Goal: Task Accomplishment & Management: Manage account settings

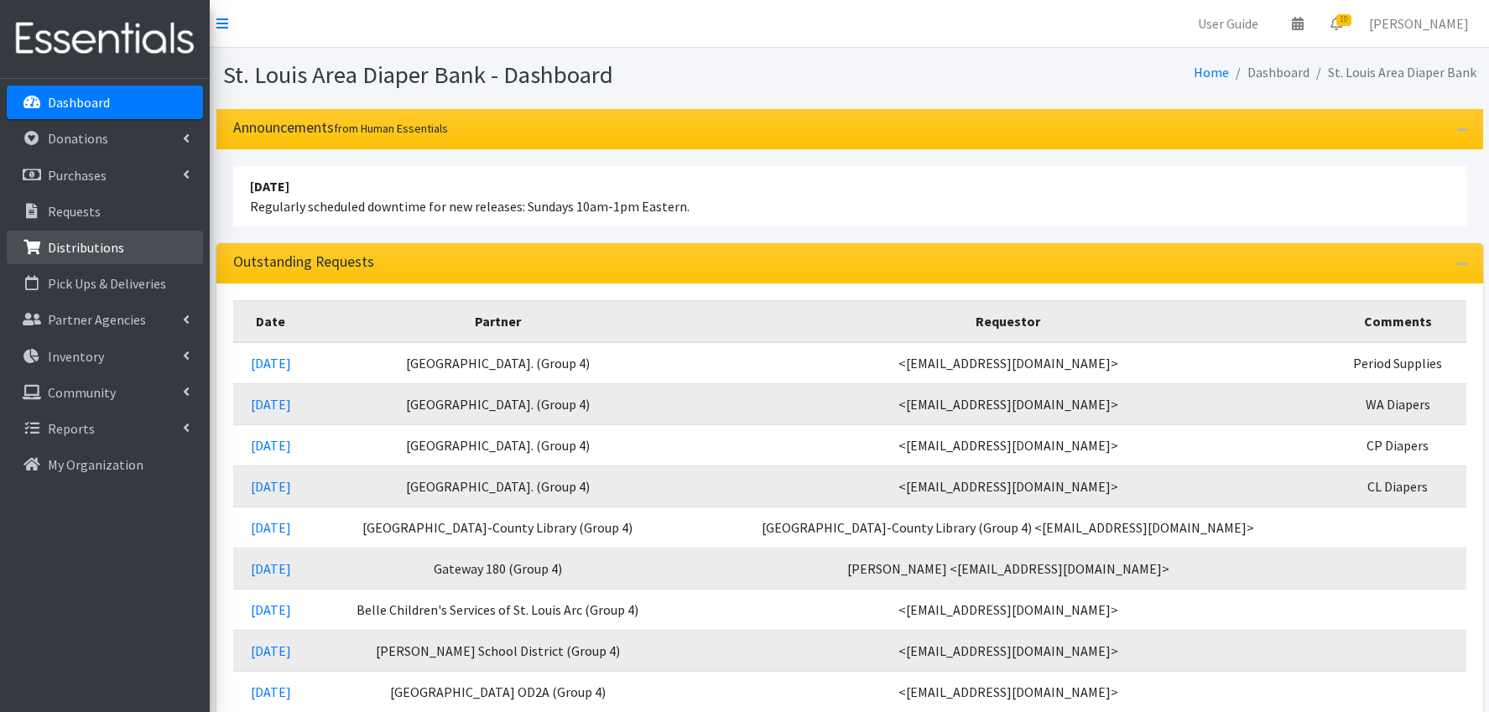
click at [84, 247] on p "Distributions" at bounding box center [86, 247] width 76 height 17
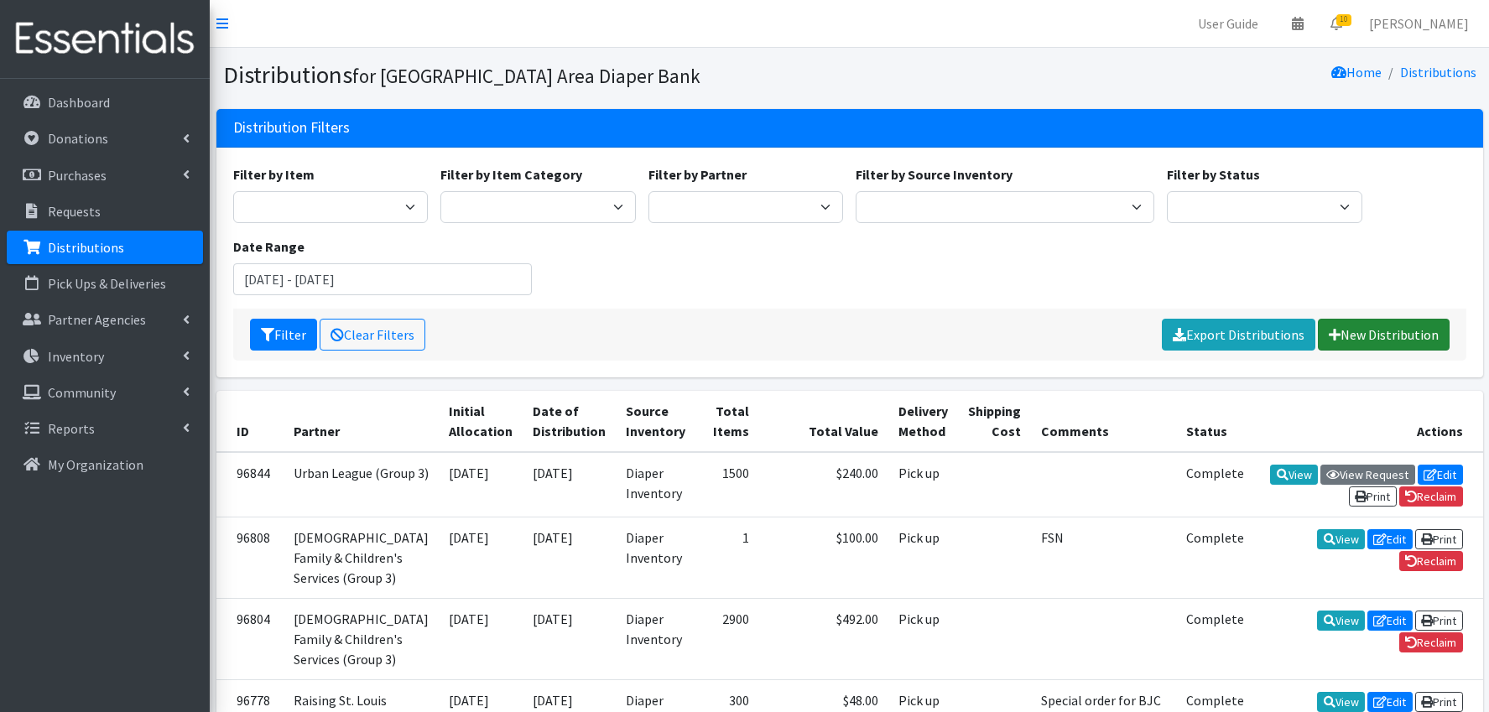
click at [1367, 337] on link "New Distribution" at bounding box center [1384, 335] width 132 height 32
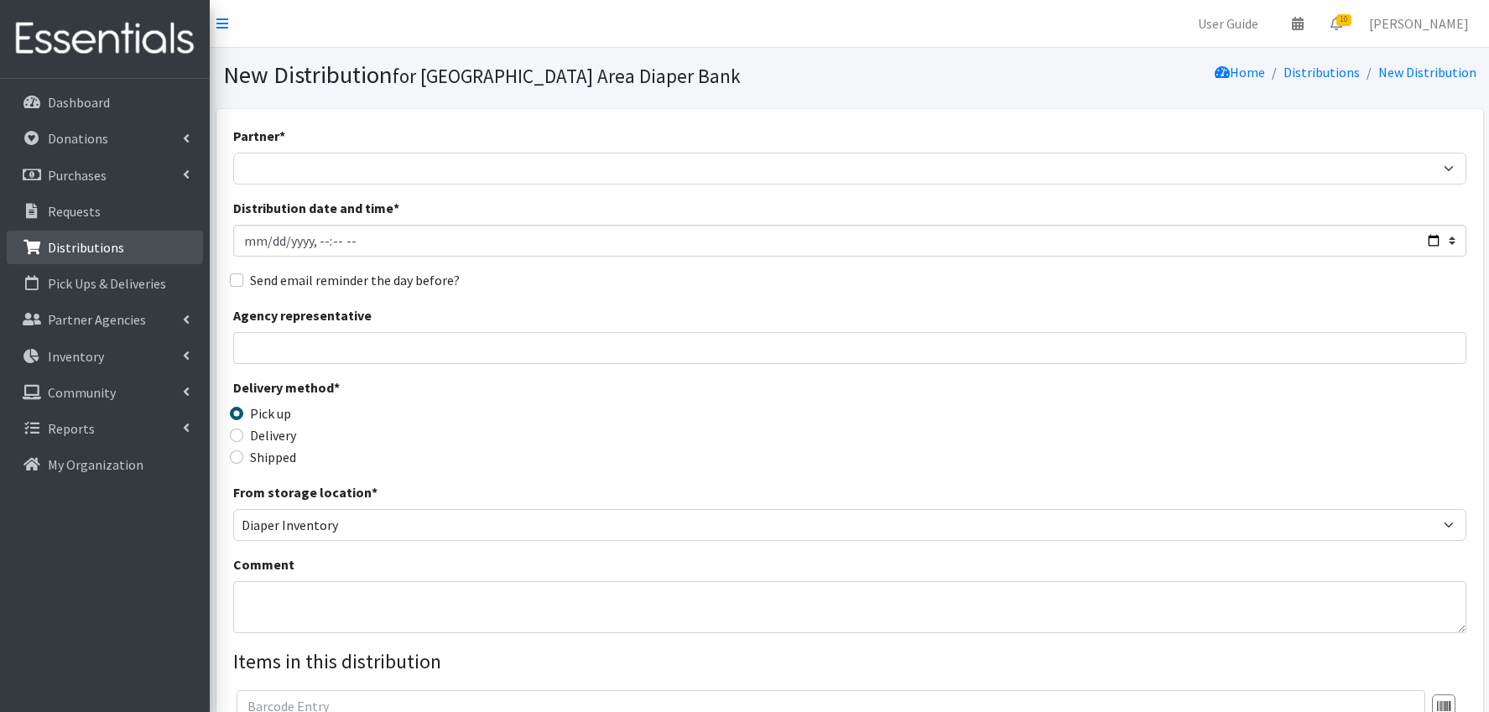
click at [98, 247] on p "Distributions" at bounding box center [86, 247] width 76 height 17
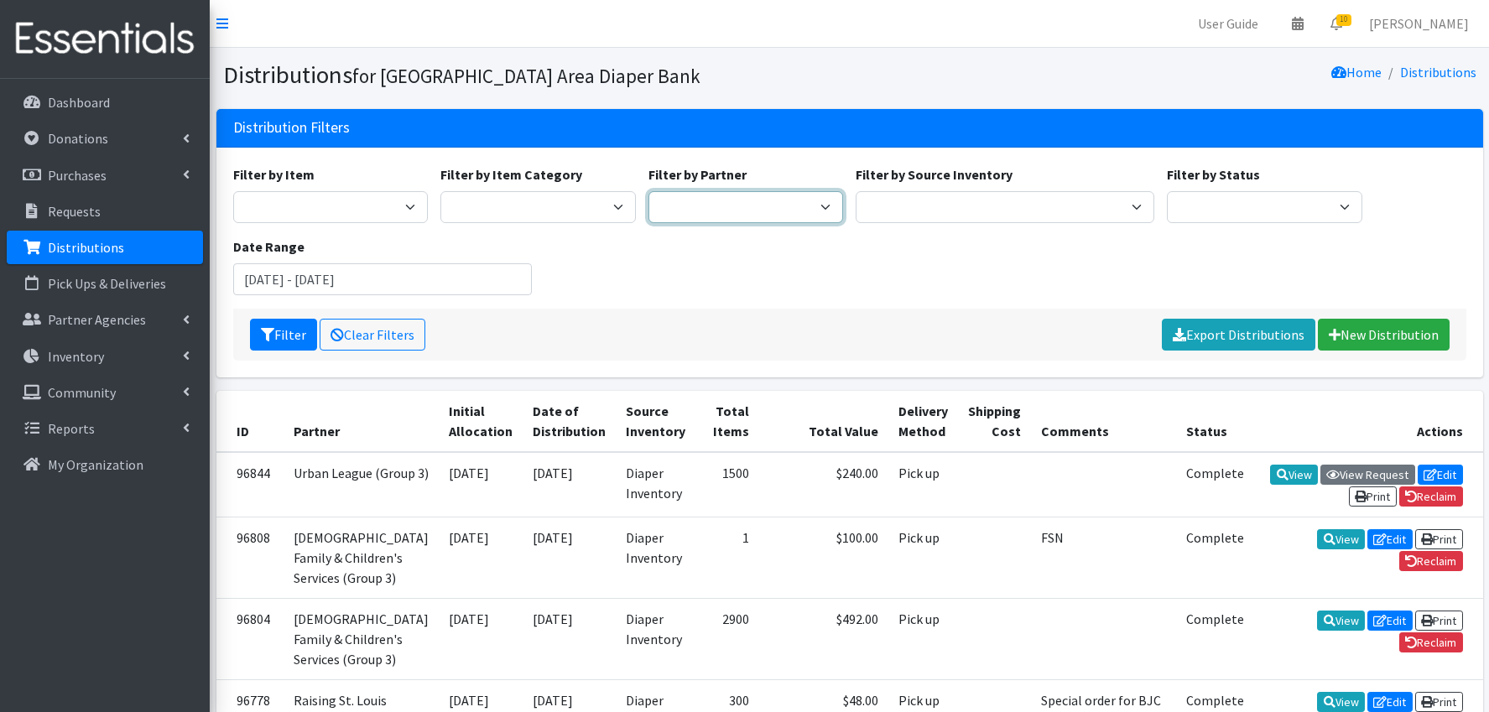
click at [814, 208] on select "Affinia Healthcare (Group 2) [PERSON_NAME] (Group 1) Assistance League of St. L…" at bounding box center [745, 207] width 195 height 32
select select "234"
click at [289, 336] on button "Filter" at bounding box center [283, 335] width 67 height 32
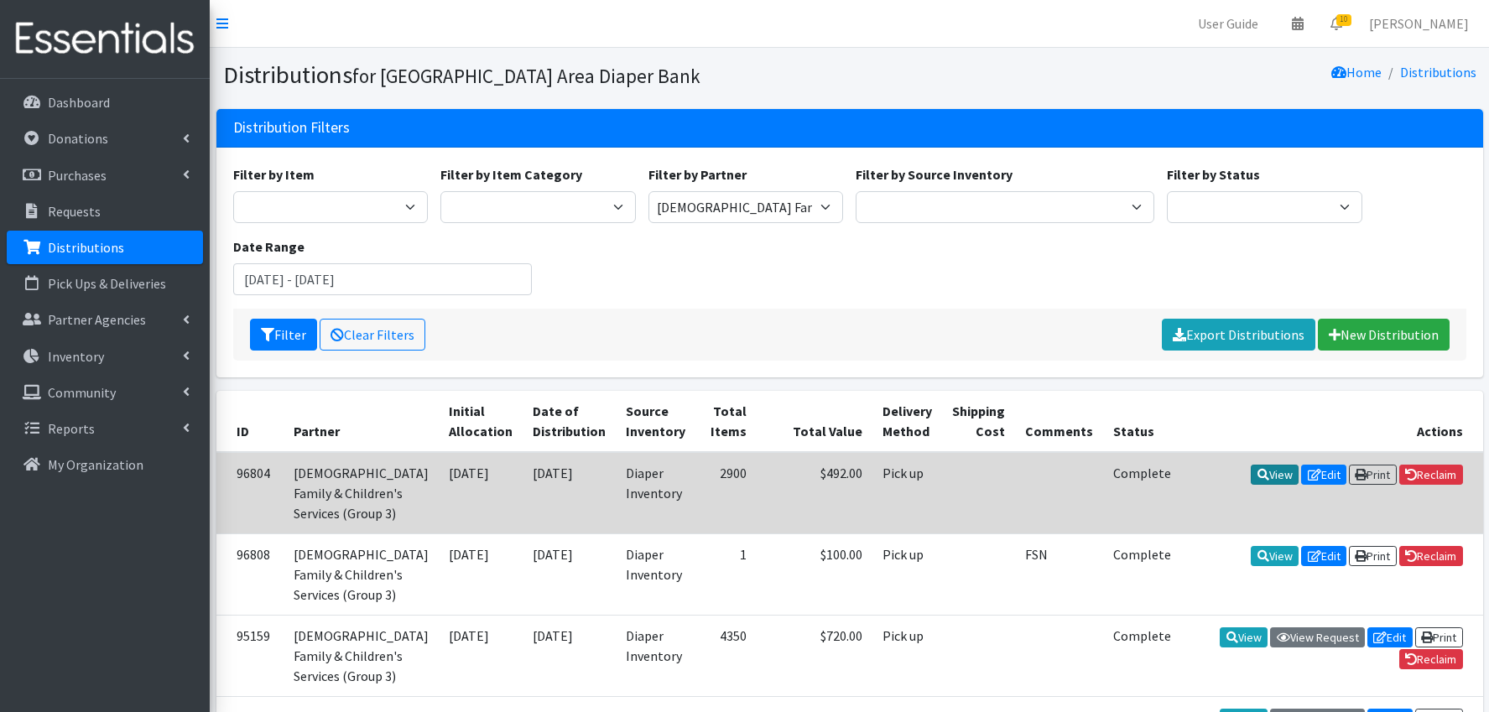
click at [1269, 480] on link "View" at bounding box center [1275, 475] width 48 height 20
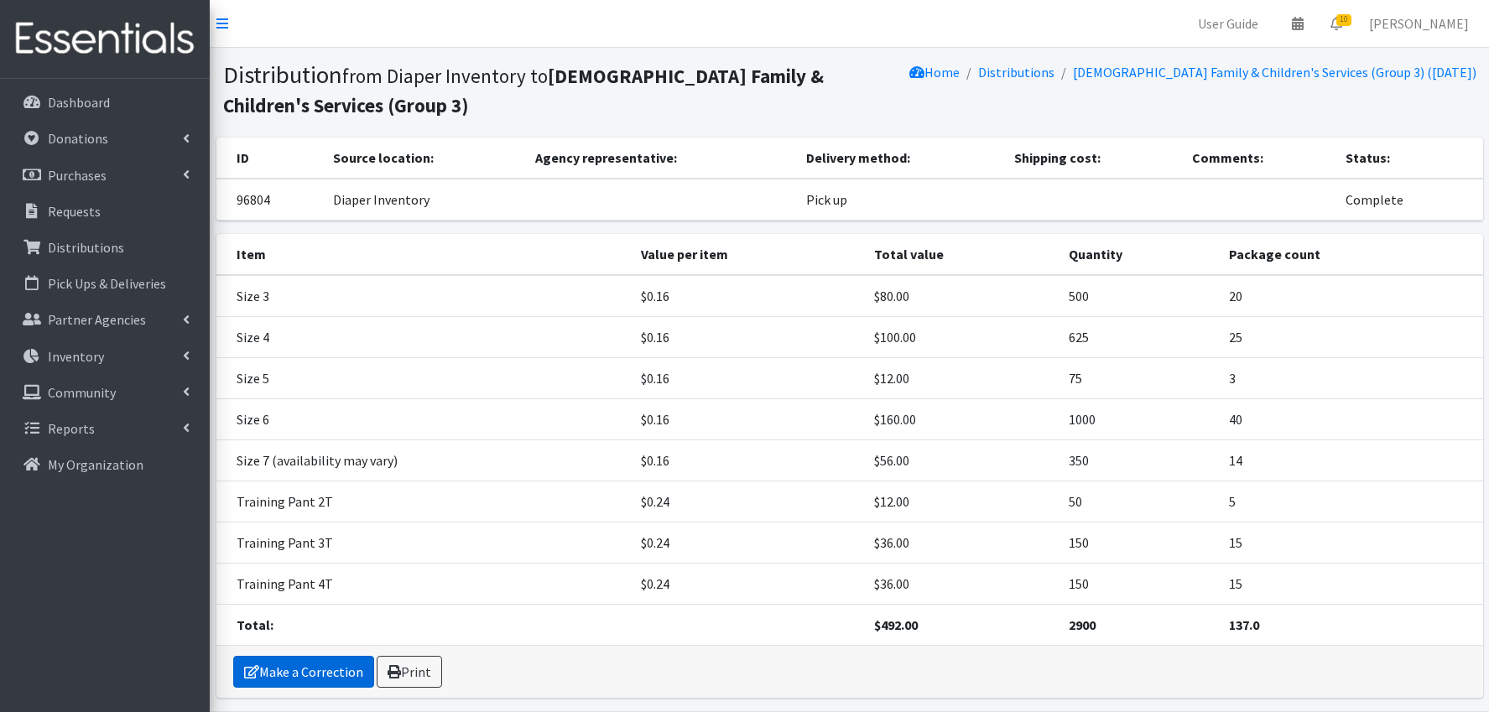
click at [346, 670] on link "Make a Correction" at bounding box center [303, 672] width 141 height 32
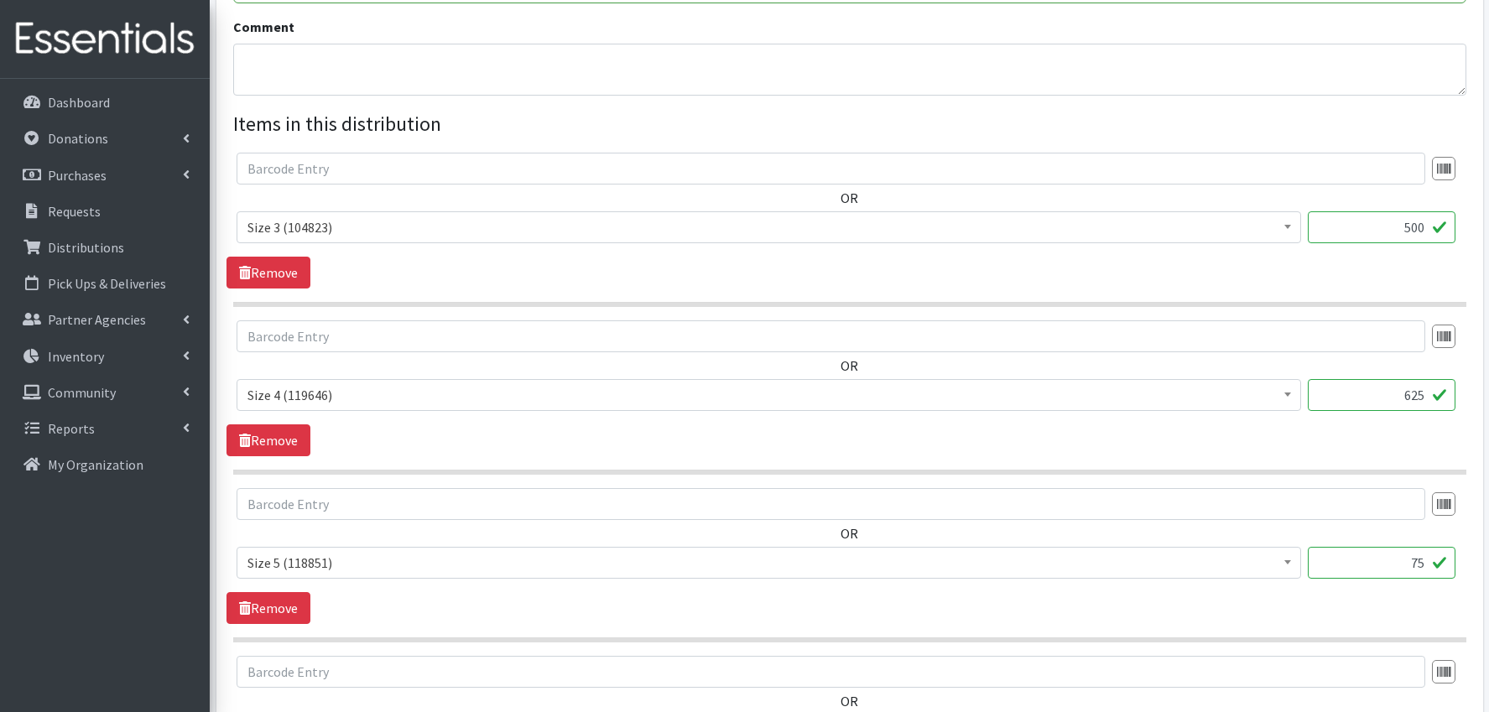
scroll to position [651, 0]
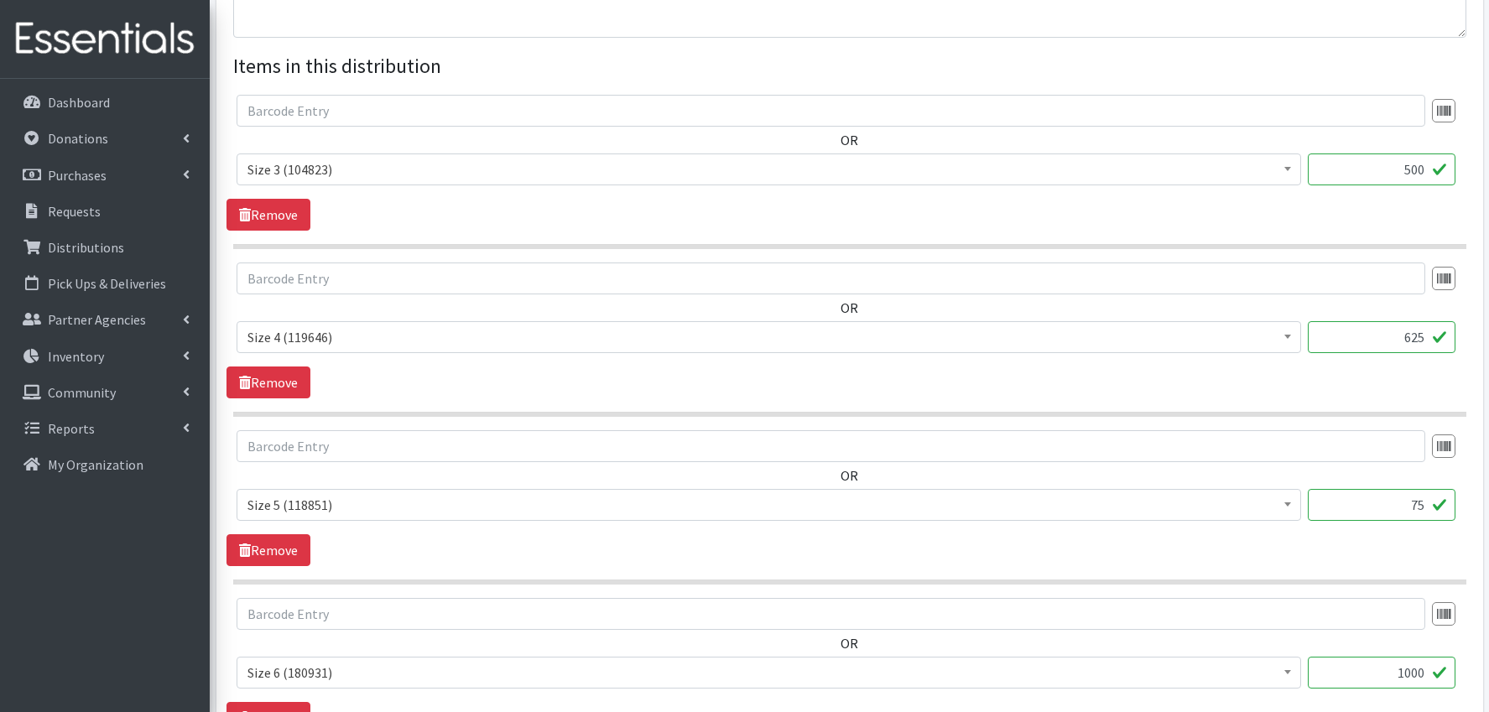
click at [1419, 504] on input "75" at bounding box center [1382, 505] width 148 height 32
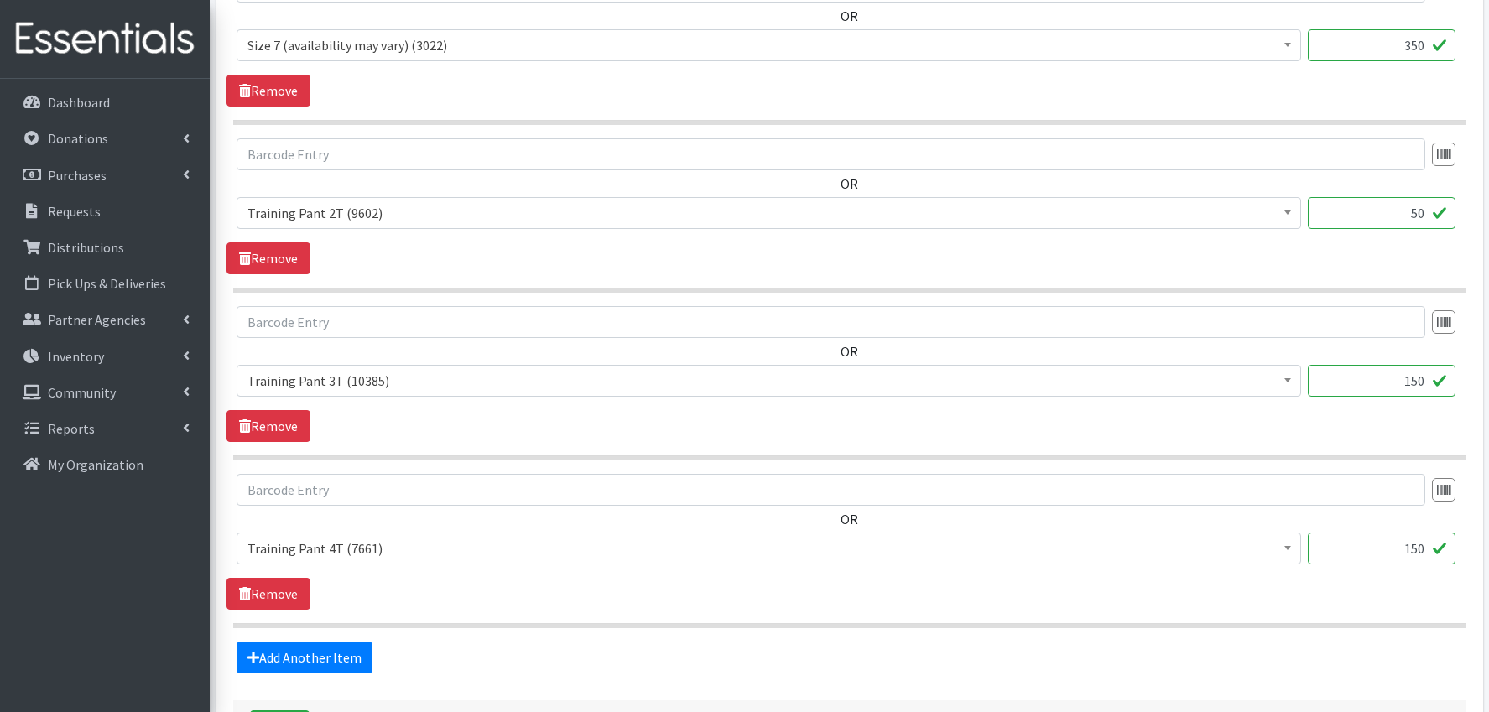
scroll to position [1580, 0]
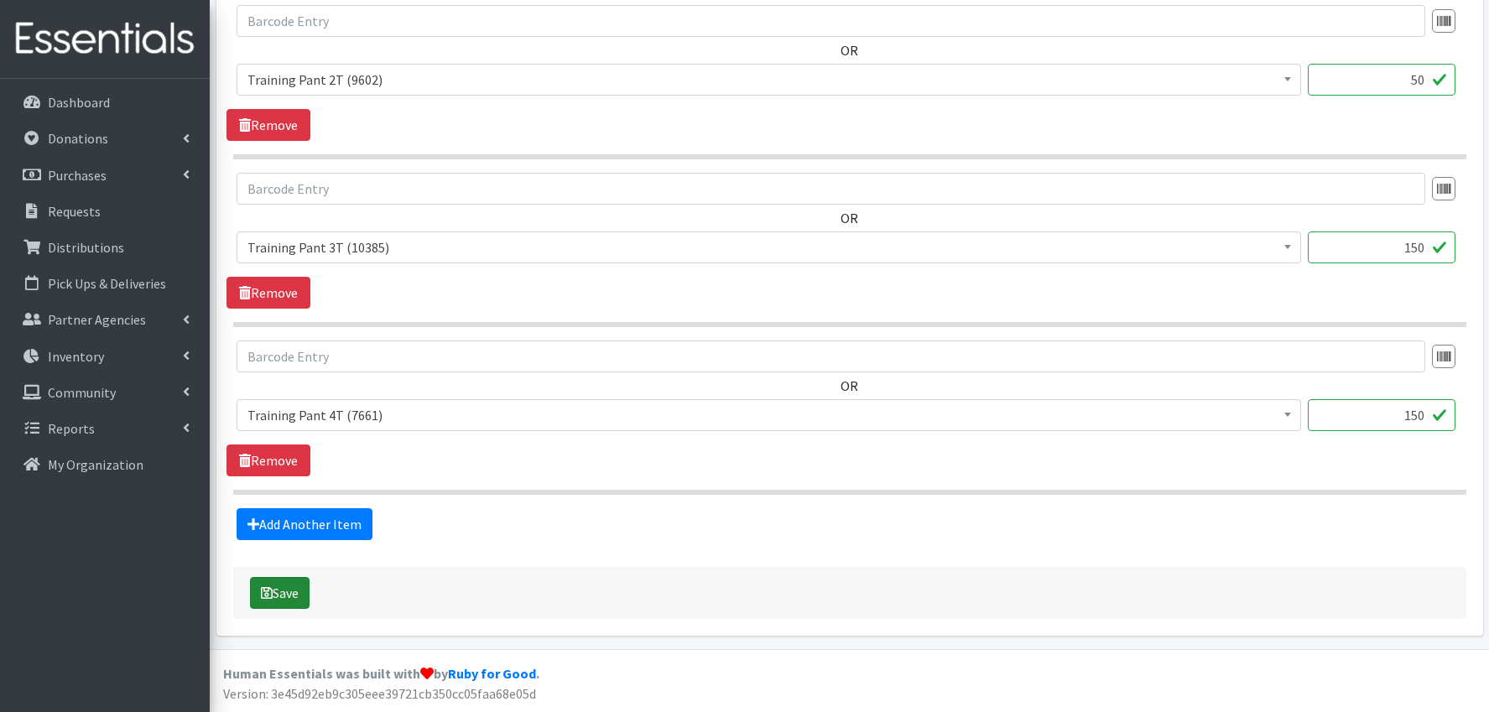
type input "775"
click at [283, 595] on button "Save" at bounding box center [280, 593] width 60 height 32
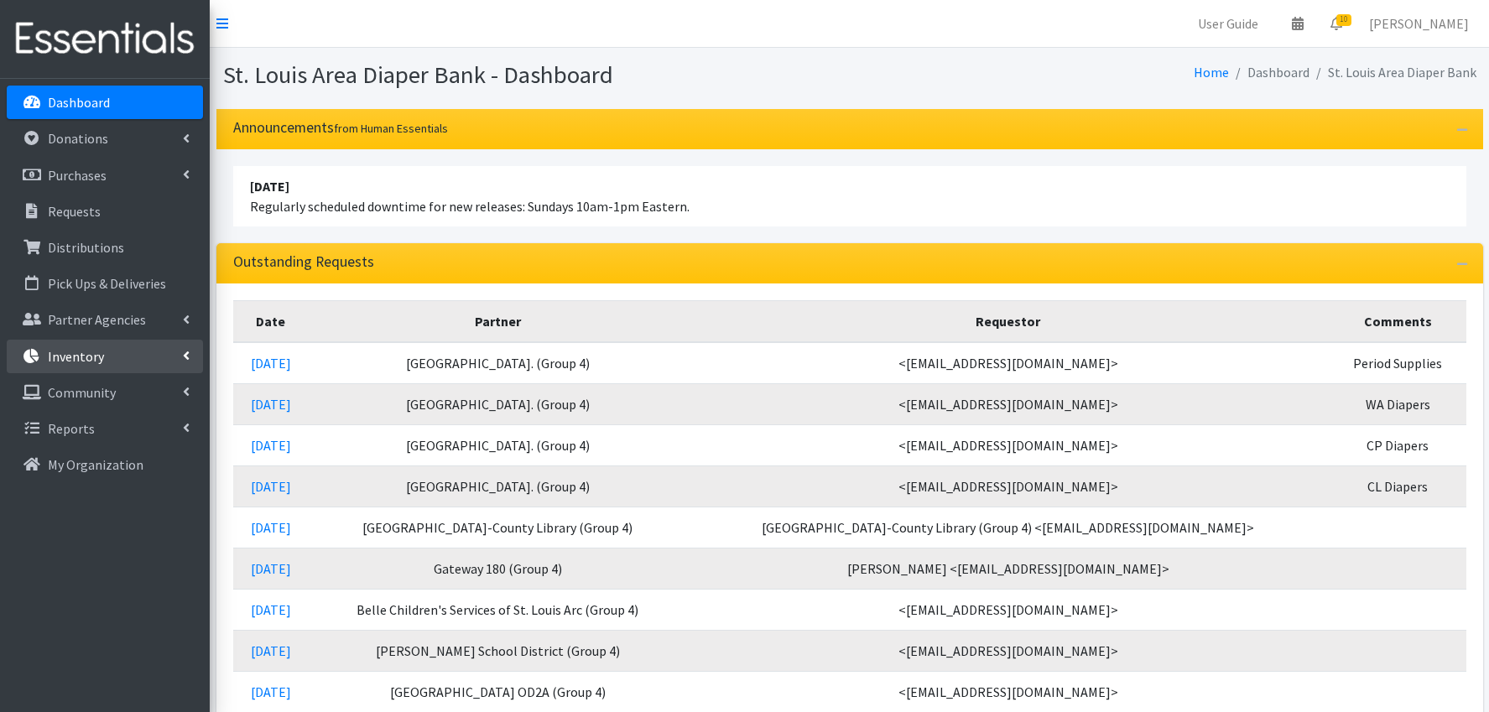
click at [115, 360] on link "Inventory" at bounding box center [105, 357] width 196 height 34
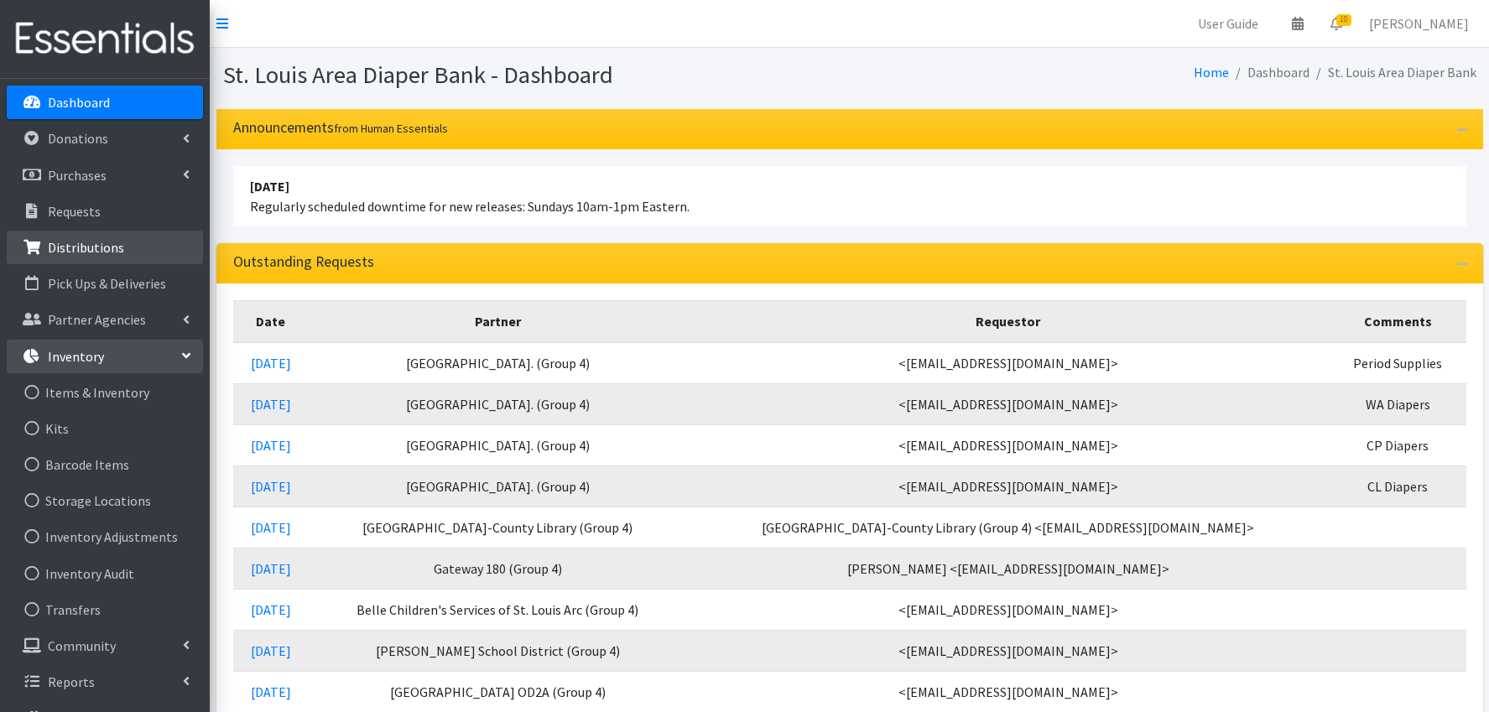
click at [123, 249] on link "Distributions" at bounding box center [105, 248] width 196 height 34
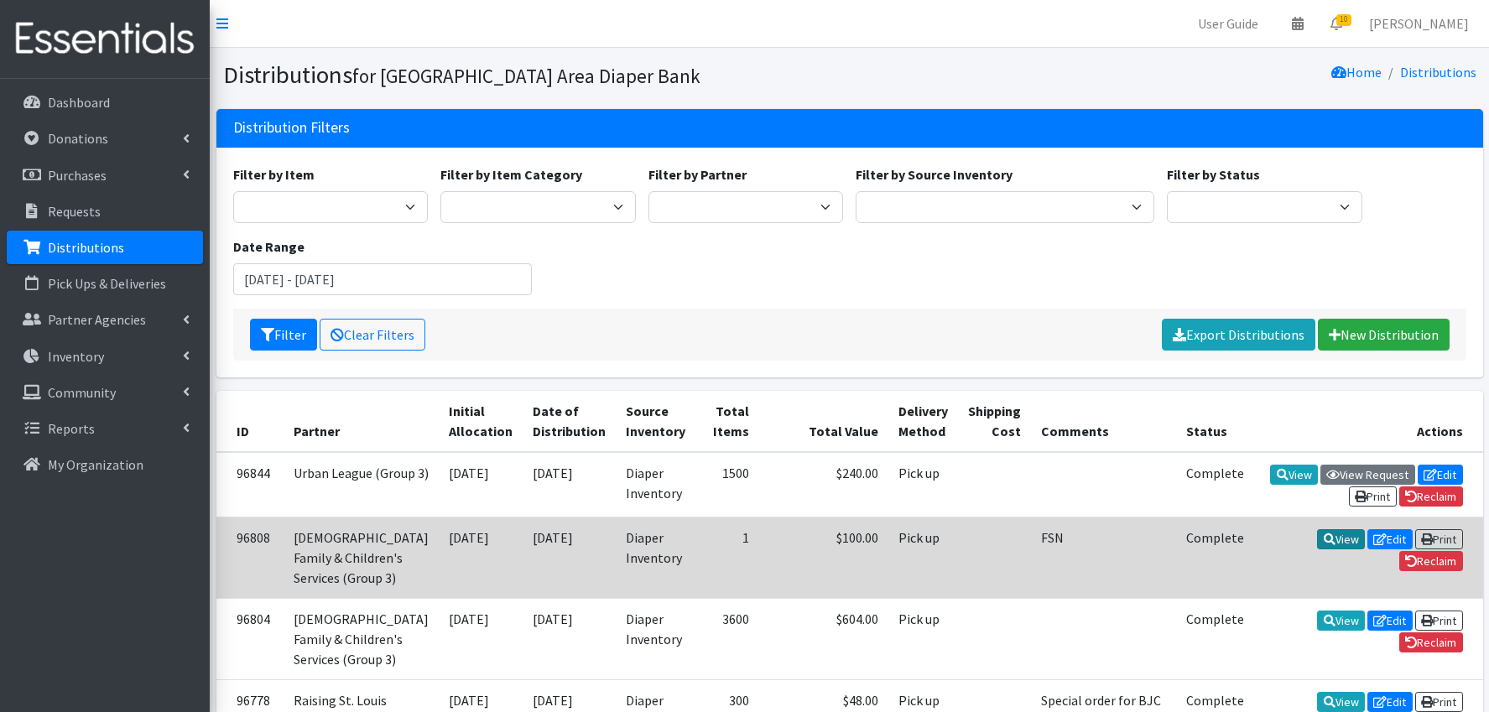
click at [1317, 549] on link "View" at bounding box center [1341, 539] width 48 height 20
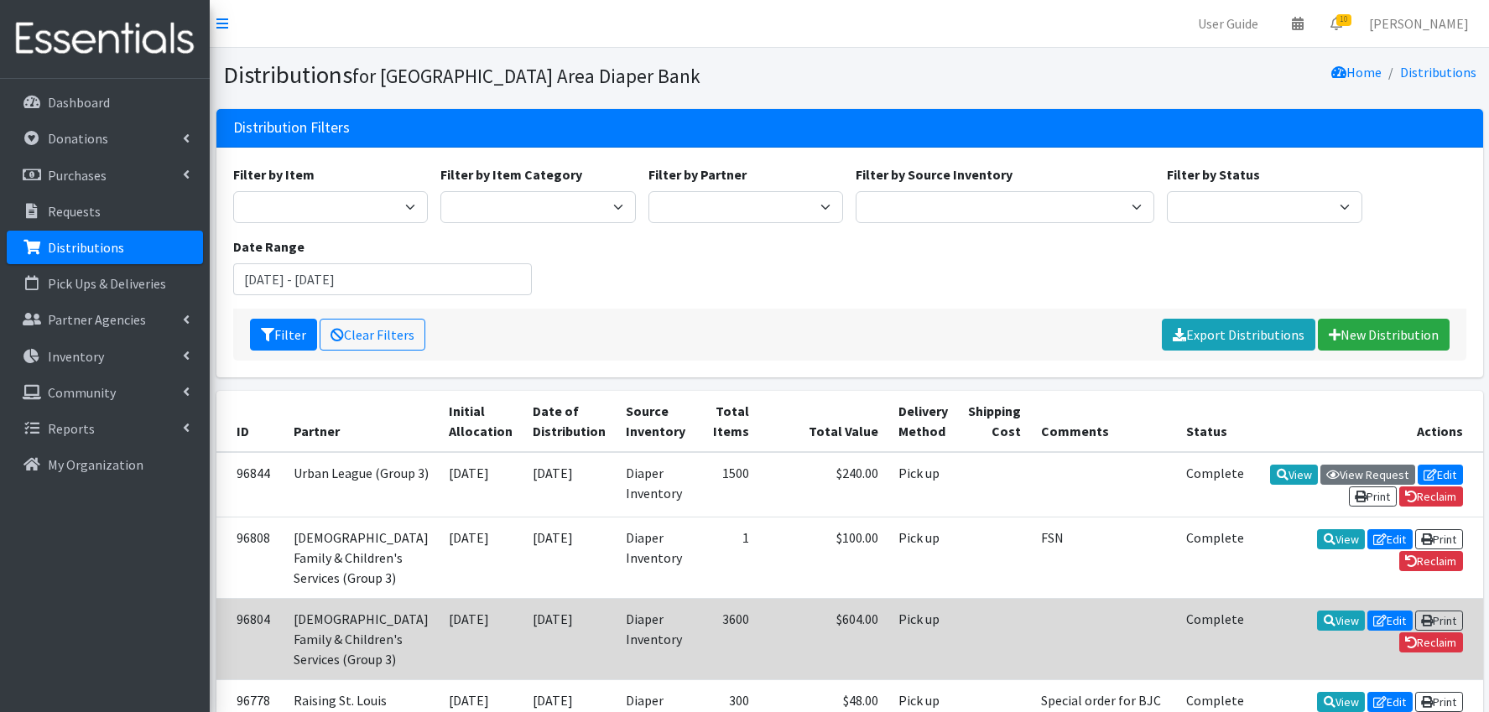
scroll to position [98, 0]
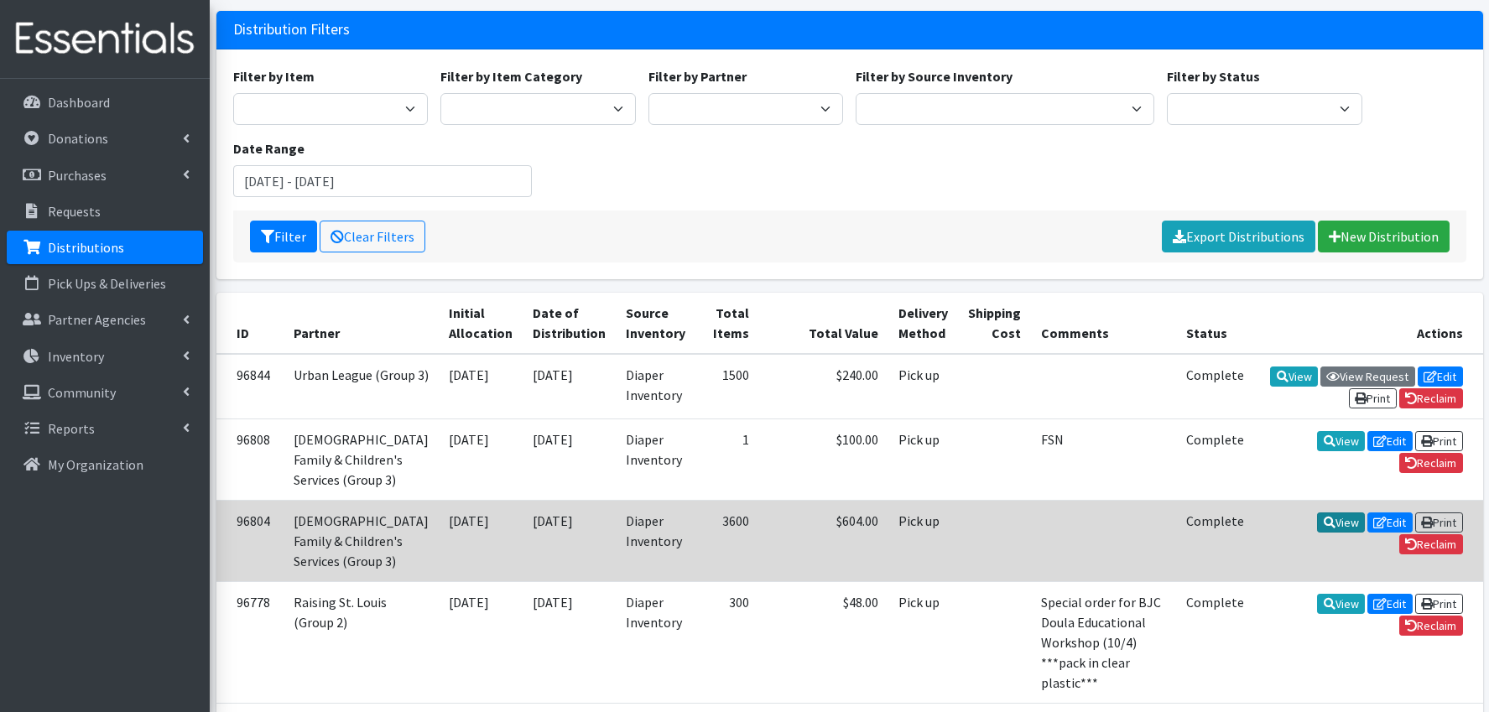
click at [1317, 533] on link "View" at bounding box center [1341, 523] width 48 height 20
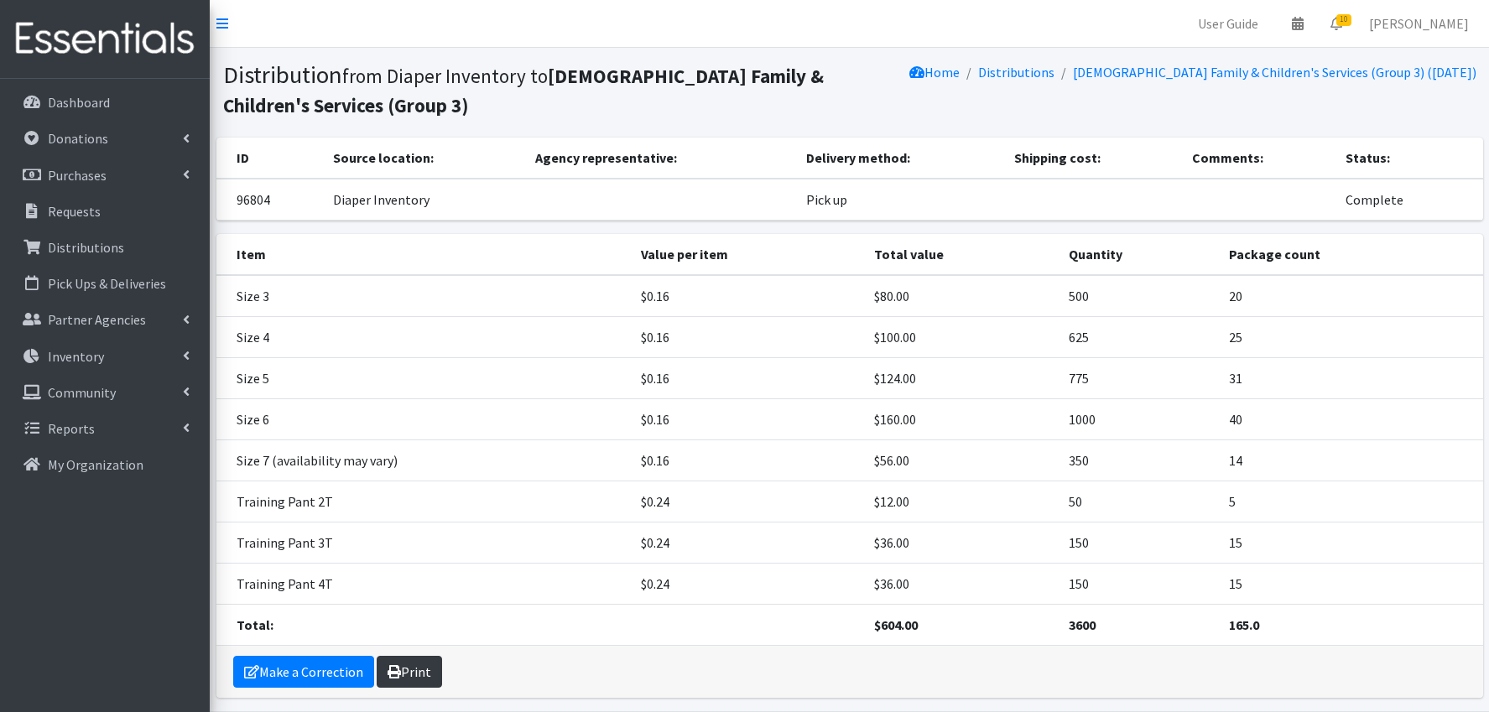
click at [419, 669] on link "Print" at bounding box center [409, 672] width 65 height 32
